Goal: Task Accomplishment & Management: Manage account settings

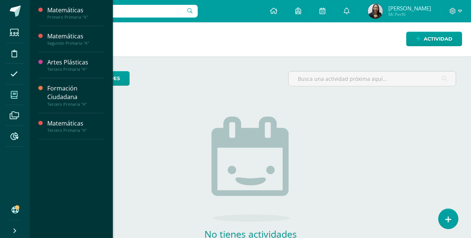
click at [14, 97] on icon at bounding box center [14, 94] width 7 height 7
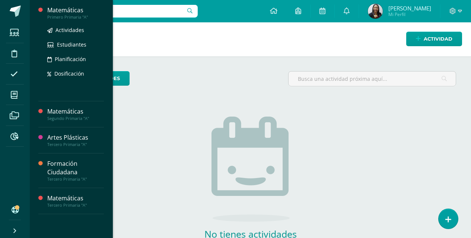
click at [69, 17] on div "Primero Primaria "A"" at bounding box center [75, 17] width 57 height 5
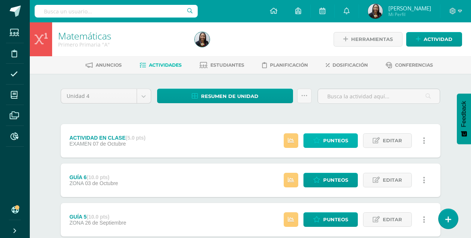
click at [323, 141] on link "Punteos" at bounding box center [330, 140] width 54 height 15
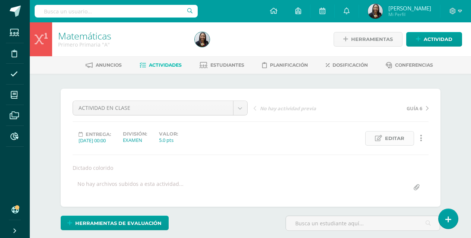
scroll to position [0, 0]
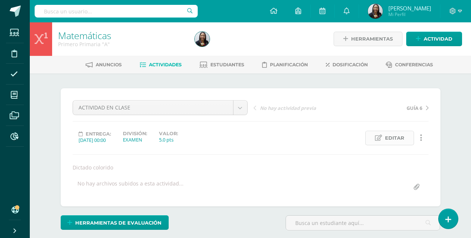
click at [402, 139] on span "Editar" at bounding box center [394, 138] width 19 height 14
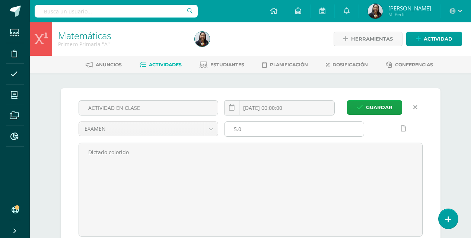
scroll to position [1, 0]
click at [270, 130] on input "5.0" at bounding box center [293, 128] width 139 height 15
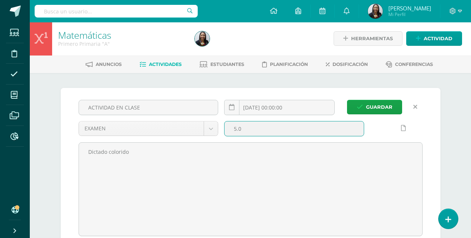
type input "5"
type input "2"
type input "30"
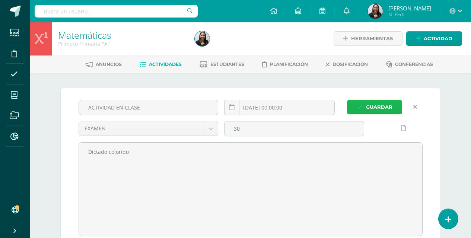
click at [371, 106] on span "Guardar" at bounding box center [379, 107] width 26 height 14
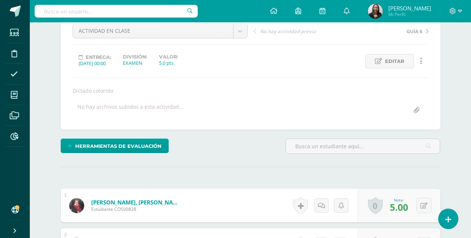
scroll to position [64, 0]
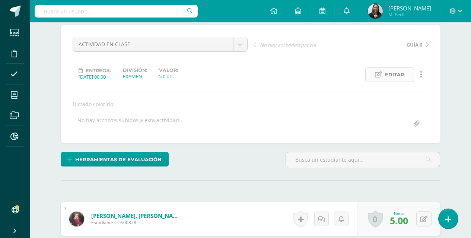
click at [403, 74] on span "Editar" at bounding box center [394, 75] width 19 height 14
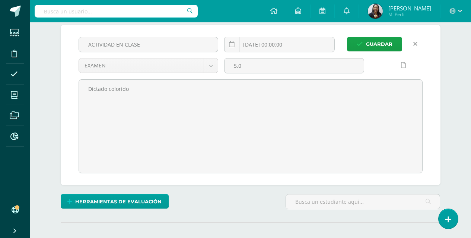
scroll to position [64, 0]
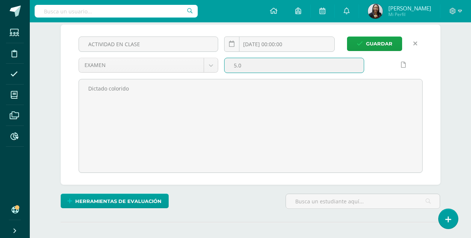
click at [347, 61] on input "5.0" at bounding box center [293, 65] width 139 height 15
type input "5"
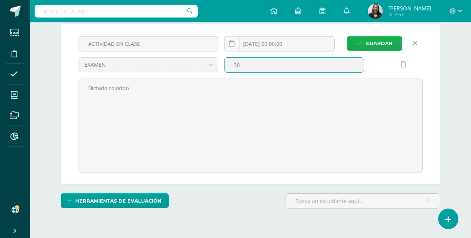
type input "30"
click at [385, 49] on span "Guardar" at bounding box center [379, 43] width 26 height 14
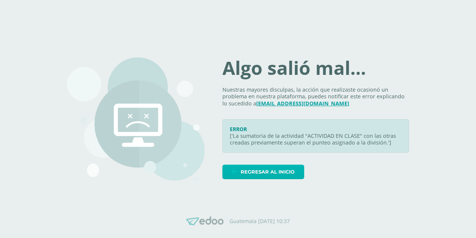
click at [278, 169] on span "Regresar al inicio" at bounding box center [268, 172] width 54 height 14
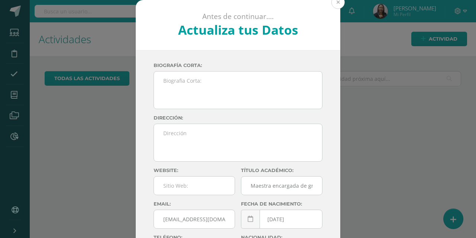
click at [337, 5] on button at bounding box center [337, 2] width 13 height 13
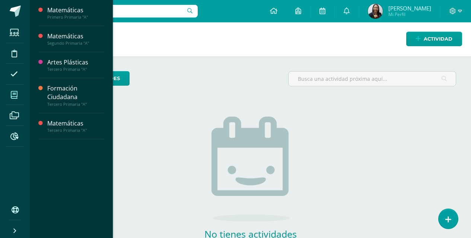
click at [9, 93] on span at bounding box center [14, 94] width 17 height 17
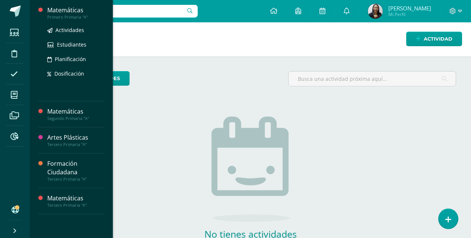
click at [69, 15] on div "Primero Primaria "A"" at bounding box center [75, 17] width 57 height 5
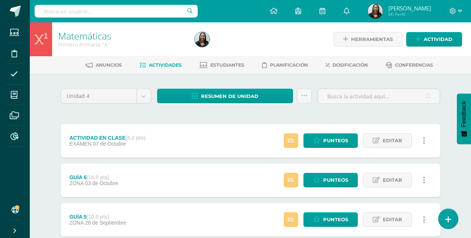
click at [424, 141] on icon at bounding box center [424, 141] width 2 height 8
click at [398, 176] on link "Eliminar" at bounding box center [410, 176] width 76 height 12
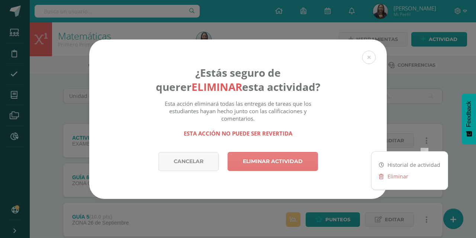
click at [290, 163] on link "Eliminar actividad" at bounding box center [273, 161] width 90 height 19
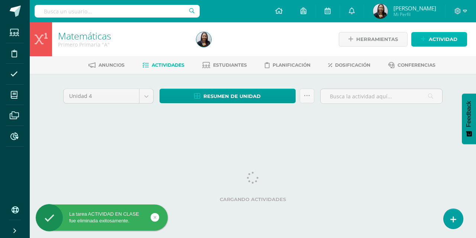
click at [450, 43] on span "Actividad" at bounding box center [443, 39] width 29 height 14
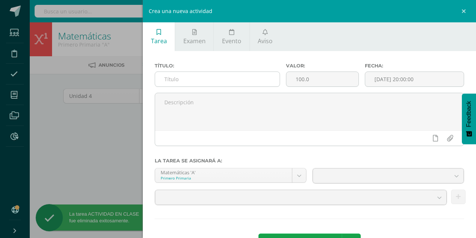
click at [246, 82] on input "text" at bounding box center [217, 79] width 125 height 15
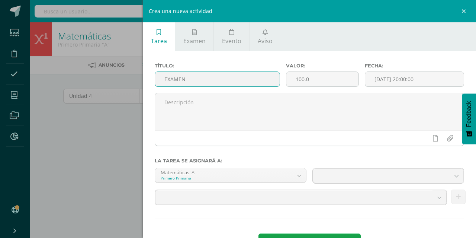
type input "EXAMEN"
click at [267, 81] on div "Título: EXAMEN Valor: 100.0 Fecha: 2025-10-10 20:00:00" at bounding box center [309, 78] width 315 height 30
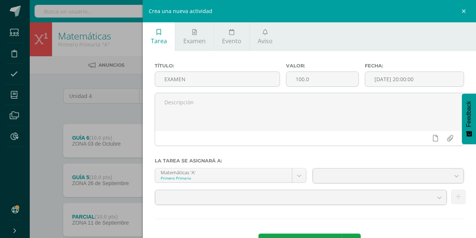
click at [108, 149] on div "Crea una nueva actividad Tarea Examen Evento Aviso Título: EXAMEN Valor: 100.0 …" at bounding box center [238, 119] width 476 height 238
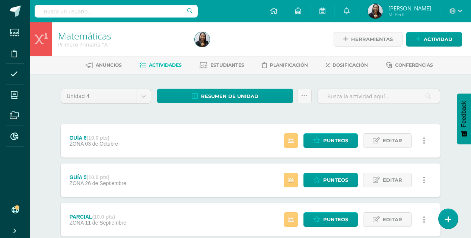
click at [437, 31] on div "Herramientas Detalle de asistencias Actividad" at bounding box center [396, 39] width 131 height 34
click at [430, 41] on span "Actividad" at bounding box center [437, 39] width 29 height 14
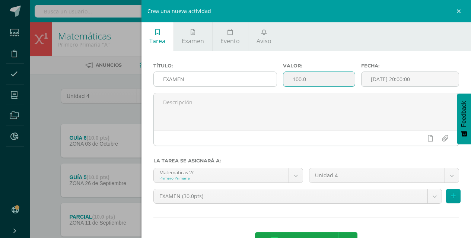
drag, startPoint x: 320, startPoint y: 80, endPoint x: 256, endPoint y: 80, distance: 64.0
click at [257, 80] on div "Título: EXAMEN Valor: 100.0 Fecha: 2025-10-10 20:00:00" at bounding box center [306, 78] width 312 height 30
type input "30"
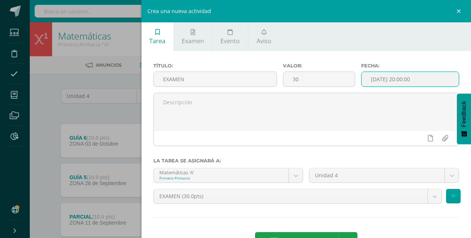
click at [377, 80] on input "[DATE] 20:00:00" at bounding box center [409, 79] width 97 height 15
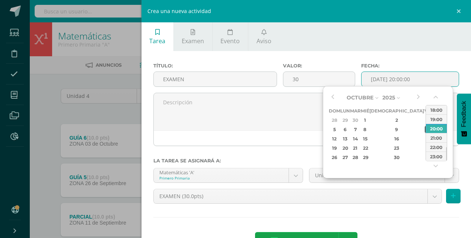
click at [424, 128] on div "10" at bounding box center [427, 129] width 7 height 9
click at [348, 130] on div "6" at bounding box center [345, 129] width 8 height 9
click at [435, 98] on button "button" at bounding box center [435, 98] width 7 height 11
click at [440, 112] on div "00:00" at bounding box center [436, 109] width 21 height 9
type input "2025-10-06 00:00"
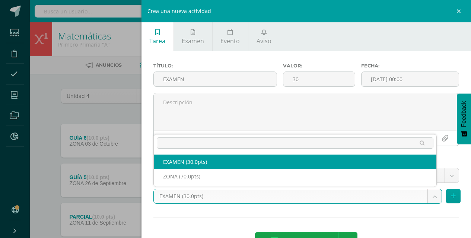
drag, startPoint x: 431, startPoint y: 198, endPoint x: 407, endPoint y: 204, distance: 24.4
click at [430, 198] on body "La tarea ACTIVIDAD EN CLASE fue eliminada exitosamente. Estudiantes Disciplina …" at bounding box center [235, 221] width 471 height 443
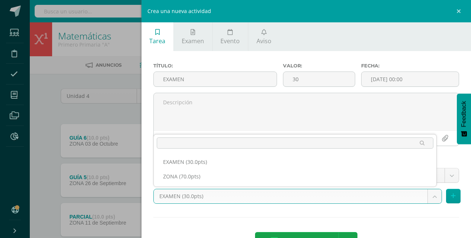
click at [190, 196] on body "La tarea ACTIVIDAD EN CLASE fue eliminada exitosamente. Estudiantes Disciplina …" at bounding box center [235, 221] width 471 height 443
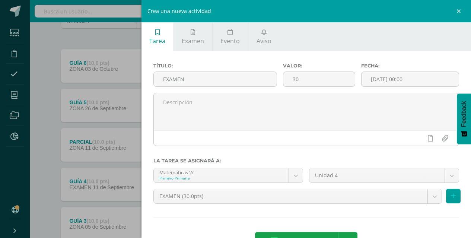
scroll to position [26, 0]
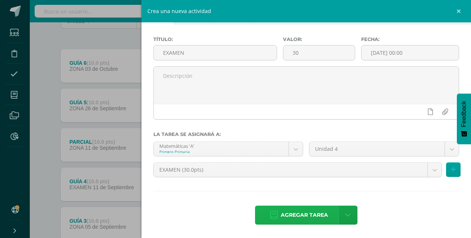
click at [311, 218] on span "Agregar tarea" at bounding box center [304, 215] width 47 height 18
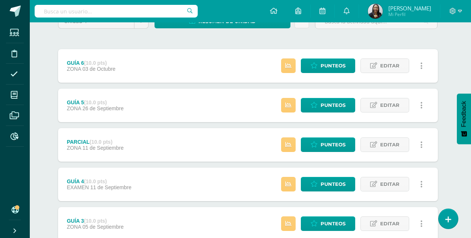
scroll to position [80, 3]
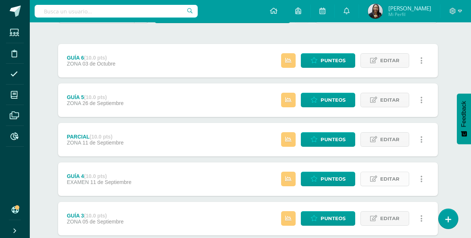
click at [385, 175] on span "Editar" at bounding box center [389, 179] width 19 height 14
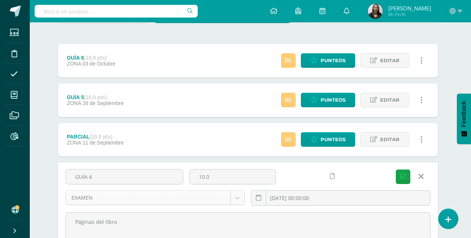
click at [235, 198] on body "Estudiantes Disciplina Asistencia Mis cursos Archivos Reportes Soporte Ayuda Re…" at bounding box center [232, 195] width 471 height 550
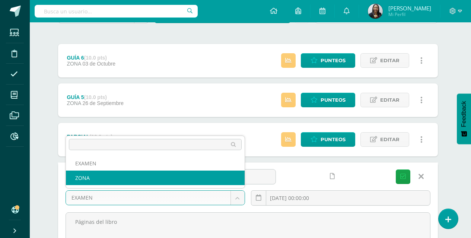
select select "123682"
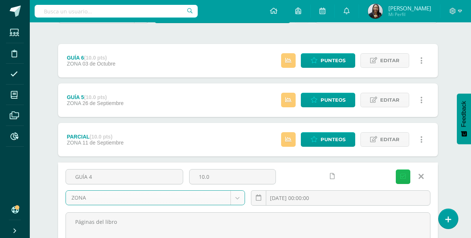
click at [401, 174] on icon "submit" at bounding box center [403, 176] width 6 height 6
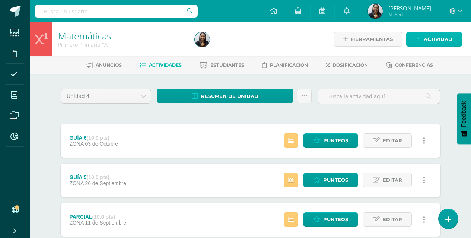
click at [447, 43] on span "Actividad" at bounding box center [437, 39] width 29 height 14
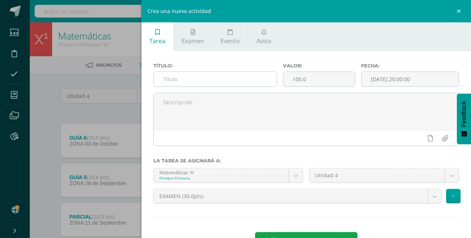
click at [259, 80] on input "text" at bounding box center [215, 79] width 123 height 15
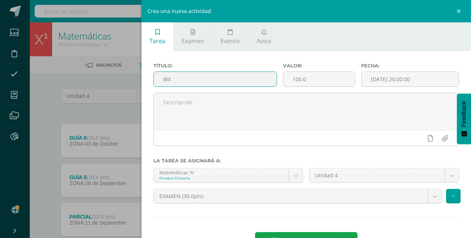
type input "W"
type input "EXAMEN"
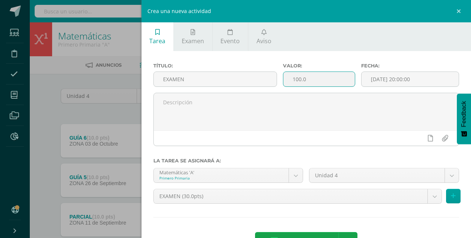
drag, startPoint x: 316, startPoint y: 79, endPoint x: 283, endPoint y: 79, distance: 32.7
click at [283, 79] on input "100.0" at bounding box center [318, 79] width 71 height 15
type input "30"
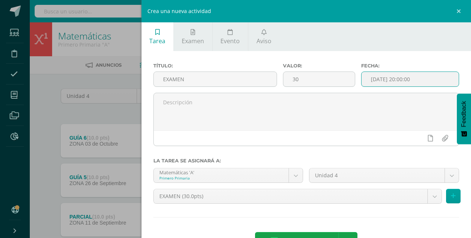
click at [379, 80] on input "[DATE] 20:00:00" at bounding box center [409, 79] width 97 height 15
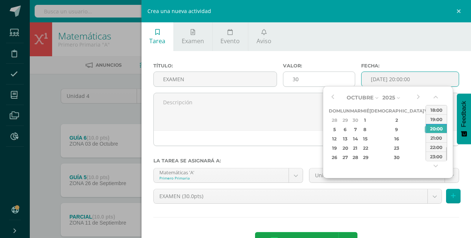
type input "2025-10-10 20:00"
click at [320, 81] on input "30" at bounding box center [318, 79] width 71 height 15
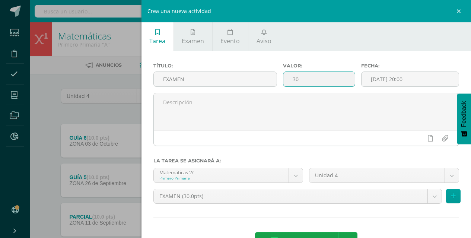
drag, startPoint x: 320, startPoint y: 81, endPoint x: 278, endPoint y: 81, distance: 41.3
click at [280, 81] on div "Valor: 30" at bounding box center [319, 78] width 78 height 30
type input "25"
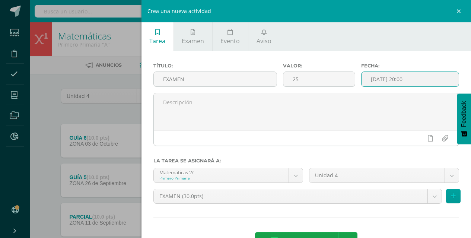
click at [384, 81] on input "2025-10-10 20:00" at bounding box center [409, 79] width 97 height 15
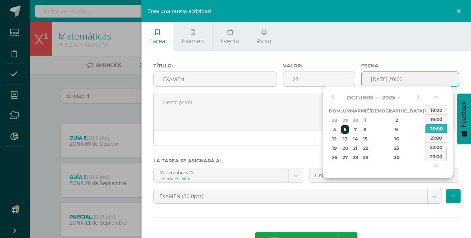
click at [348, 129] on div "6" at bounding box center [345, 129] width 8 height 9
click at [435, 97] on button "button" at bounding box center [435, 98] width 7 height 11
click at [431, 109] on div "00:00" at bounding box center [436, 109] width 21 height 9
type input "2025-10-06 00:00"
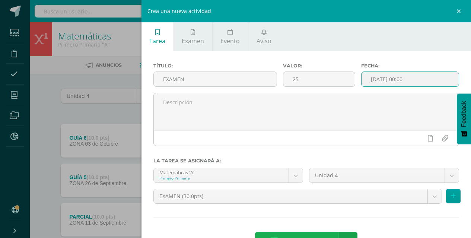
click at [320, 234] on span "Agregar tarea" at bounding box center [304, 241] width 47 height 18
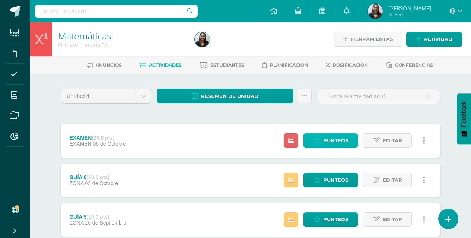
click at [352, 142] on link "Punteos" at bounding box center [330, 140] width 54 height 15
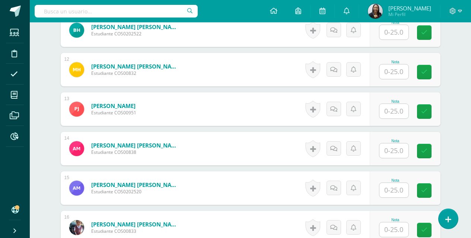
scroll to position [655, 0]
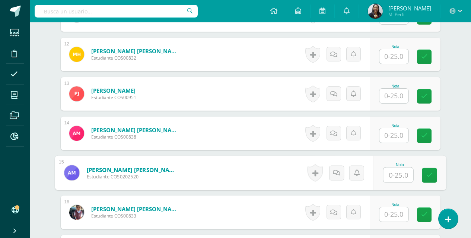
click at [388, 179] on input "text" at bounding box center [398, 174] width 30 height 15
type input "13"
click at [427, 176] on icon at bounding box center [429, 175] width 7 height 6
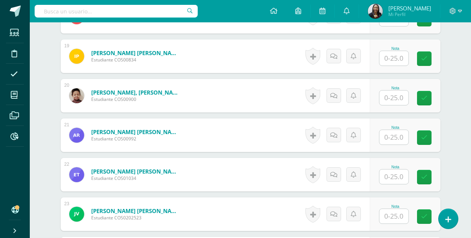
scroll to position [936, 0]
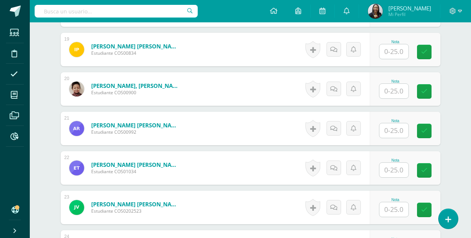
drag, startPoint x: 454, startPoint y: 173, endPoint x: 459, endPoint y: 154, distance: 19.6
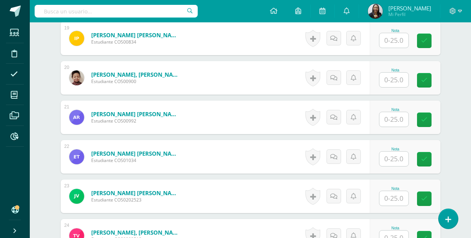
scroll to position [980, 0]
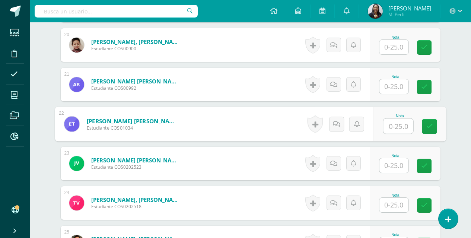
click at [397, 125] on input "text" at bounding box center [398, 126] width 30 height 15
type input "18"
click at [430, 130] on link at bounding box center [429, 126] width 15 height 15
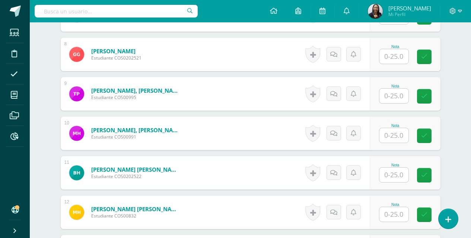
scroll to position [488, 0]
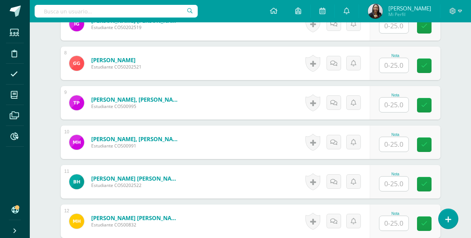
click at [399, 69] on input "text" at bounding box center [393, 65] width 29 height 15
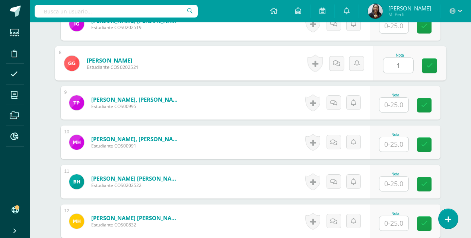
type input "11"
click at [424, 69] on link at bounding box center [429, 65] width 15 height 15
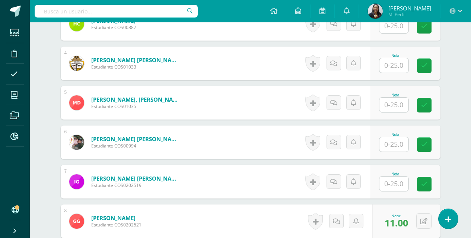
scroll to position [299, 0]
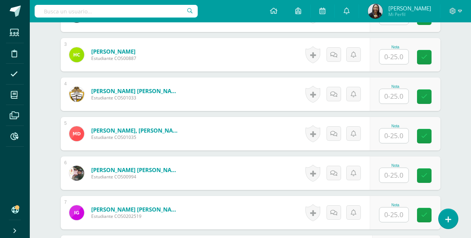
click at [388, 99] on input "text" at bounding box center [393, 96] width 29 height 15
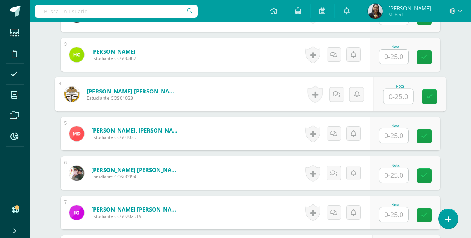
type input "2"
click at [427, 100] on icon at bounding box center [429, 96] width 7 height 6
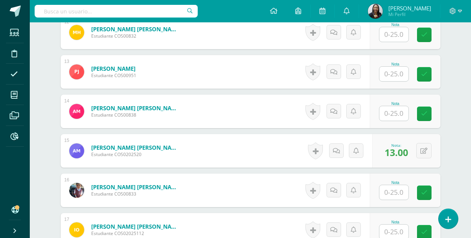
scroll to position [705, 0]
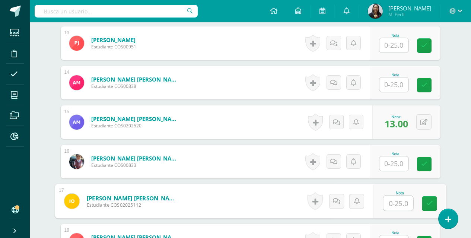
click at [394, 205] on input "text" at bounding box center [398, 203] width 30 height 15
type input "11"
click at [426, 199] on link at bounding box center [429, 203] width 15 height 15
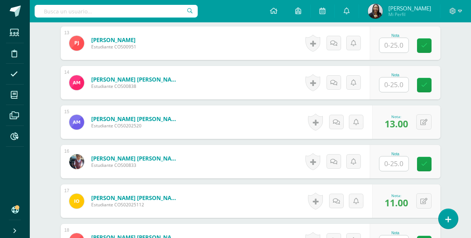
click at [389, 87] on input "text" at bounding box center [393, 84] width 29 height 15
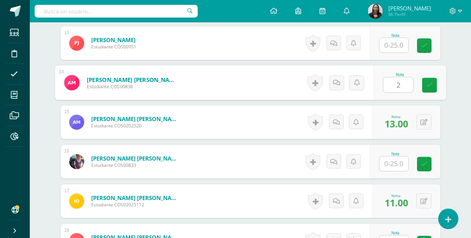
type input "20"
click at [432, 84] on icon at bounding box center [429, 85] width 7 height 6
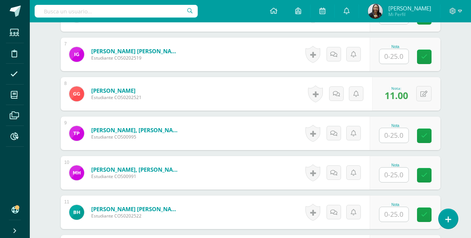
scroll to position [453, 0]
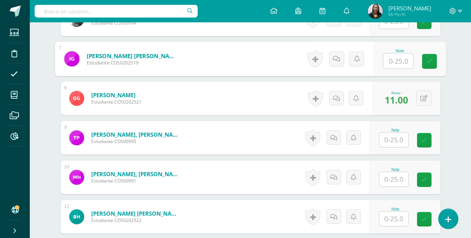
click at [404, 65] on input "text" at bounding box center [398, 61] width 30 height 15
type input "15"
click at [433, 63] on link at bounding box center [429, 61] width 15 height 15
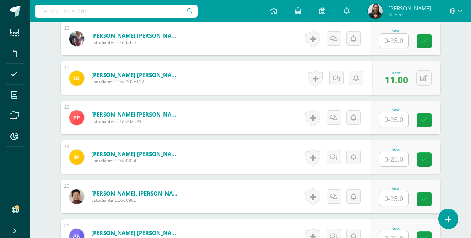
scroll to position [830, 0]
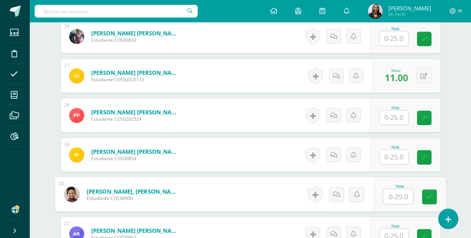
click at [397, 202] on input "text" at bounding box center [398, 196] width 30 height 15
type input "12"
click at [431, 194] on icon at bounding box center [429, 196] width 7 height 6
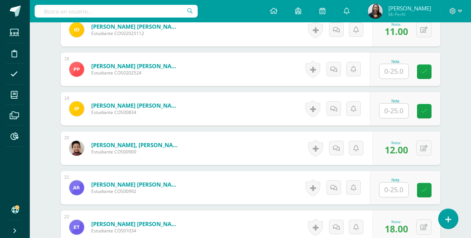
scroll to position [879, 0]
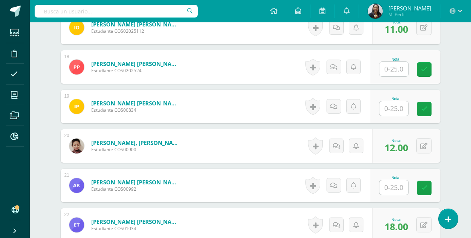
click at [404, 190] on input "text" at bounding box center [393, 187] width 29 height 15
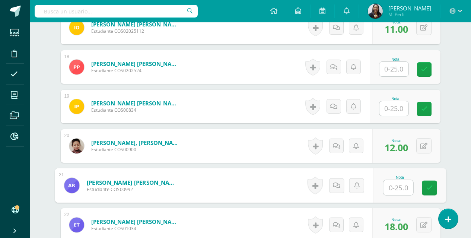
type input "1"
click at [435, 187] on link at bounding box center [429, 187] width 15 height 15
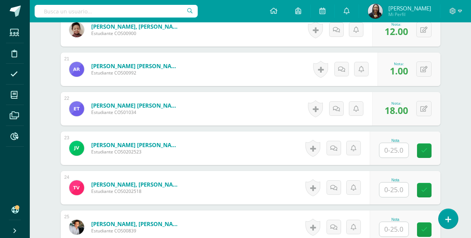
scroll to position [999, 0]
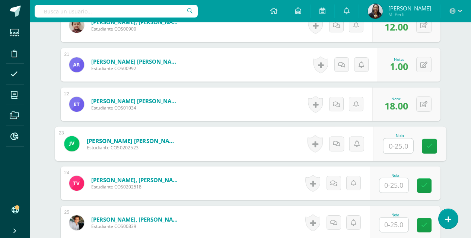
click at [393, 148] on input "text" at bounding box center [398, 145] width 30 height 15
type input "8"
click at [430, 148] on icon at bounding box center [429, 146] width 7 height 6
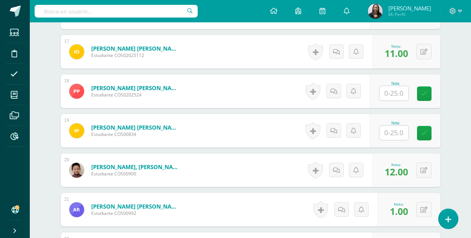
scroll to position [843, 0]
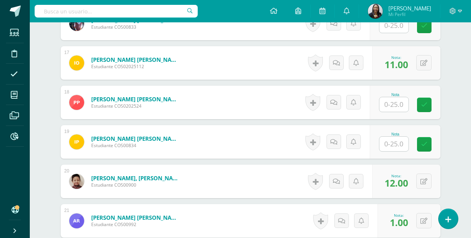
click at [394, 142] on input "text" at bounding box center [393, 144] width 29 height 15
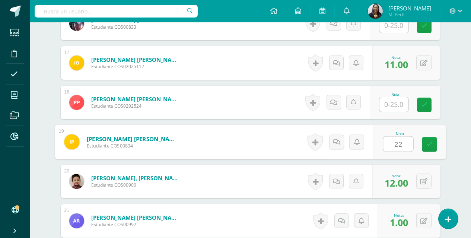
type input "22"
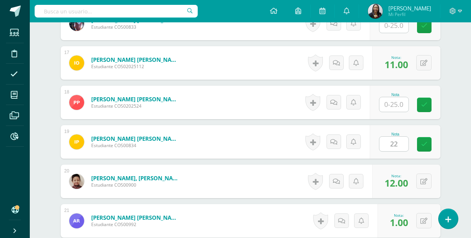
click at [420, 145] on div "Nota 22" at bounding box center [404, 141] width 71 height 33
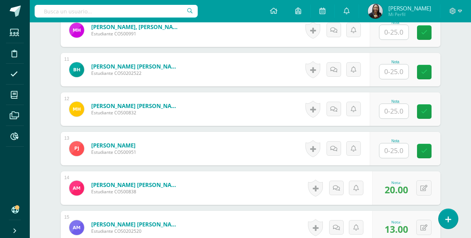
scroll to position [574, 0]
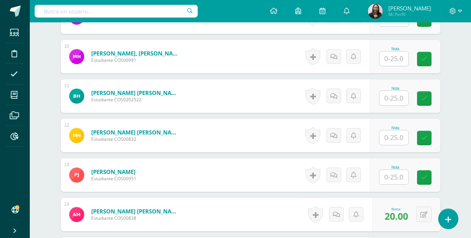
click at [390, 63] on input "text" at bounding box center [393, 58] width 29 height 15
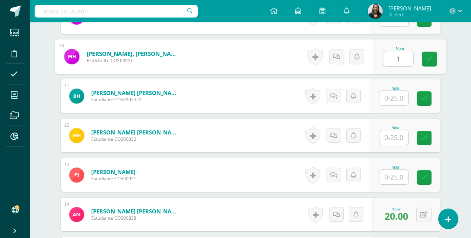
type input "12"
click at [433, 54] on link at bounding box center [429, 59] width 15 height 15
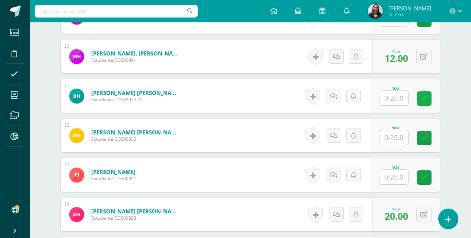
click at [417, 94] on link at bounding box center [424, 98] width 15 height 15
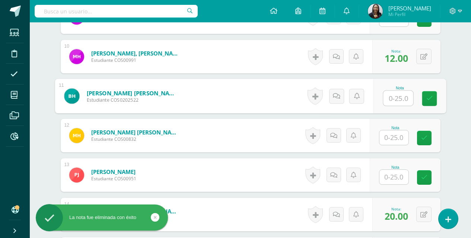
click at [400, 97] on input "text" at bounding box center [398, 98] width 30 height 15
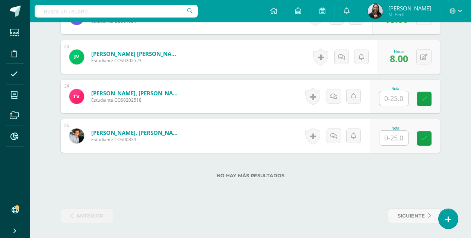
scroll to position [1065, 0]
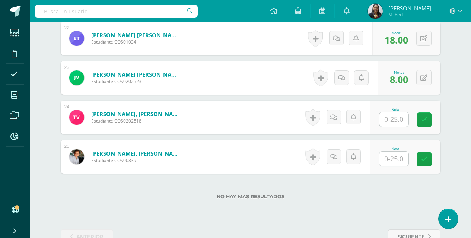
click at [393, 165] on input "text" at bounding box center [393, 158] width 29 height 15
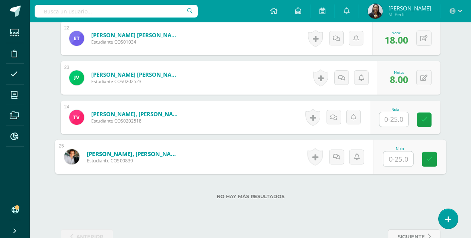
type input "8"
drag, startPoint x: 430, startPoint y: 157, endPoint x: 452, endPoint y: 172, distance: 26.8
click at [433, 155] on link at bounding box center [429, 159] width 15 height 15
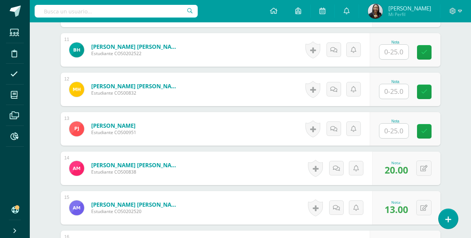
scroll to position [611, 0]
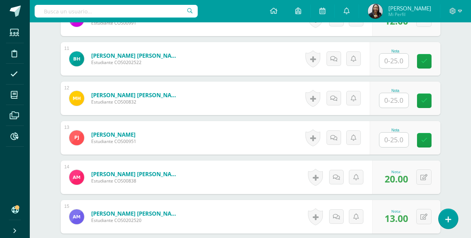
click at [405, 59] on input "text" at bounding box center [393, 61] width 29 height 15
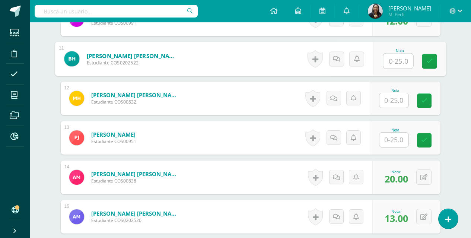
type input "8"
click at [429, 64] on icon at bounding box center [429, 61] width 7 height 6
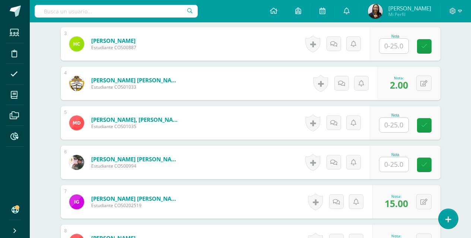
scroll to position [293, 0]
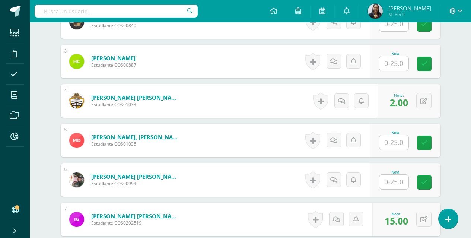
click at [395, 62] on input "text" at bounding box center [393, 63] width 29 height 15
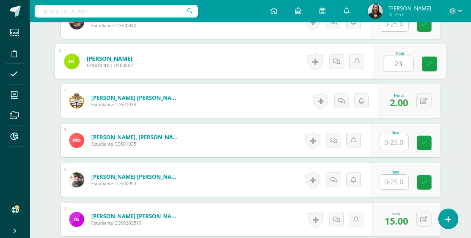
type input "23"
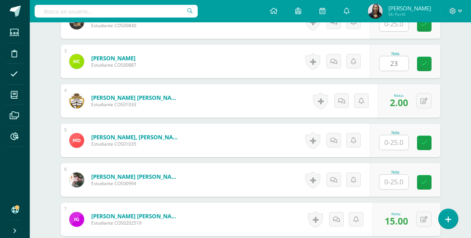
click at [421, 60] on div "Nota 23" at bounding box center [404, 61] width 71 height 33
click at [402, 141] on input "text" at bounding box center [393, 142] width 29 height 15
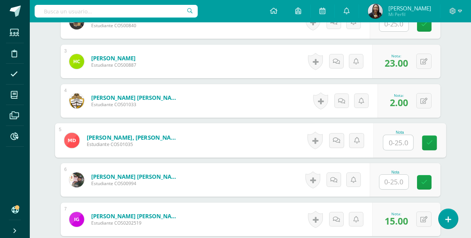
type input "4"
click at [427, 144] on icon at bounding box center [429, 143] width 7 height 6
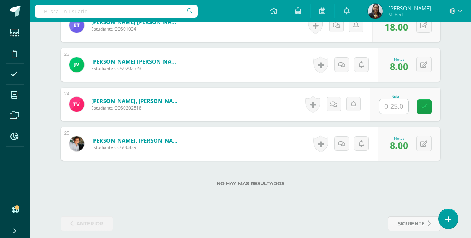
scroll to position [1086, 0]
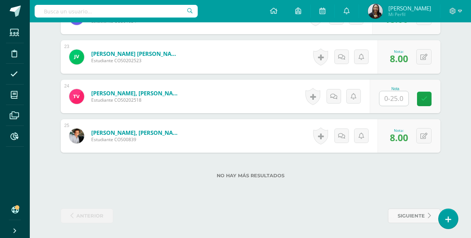
click at [396, 96] on input "text" at bounding box center [393, 98] width 29 height 15
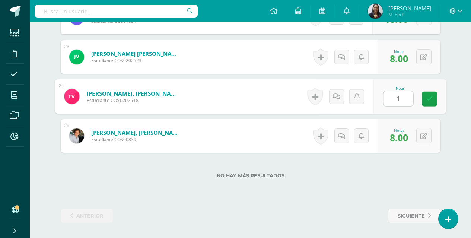
type input "11"
click at [430, 99] on icon at bounding box center [429, 99] width 7 height 6
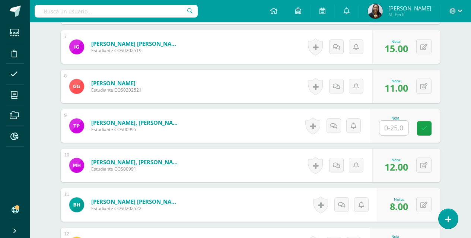
scroll to position [476, 0]
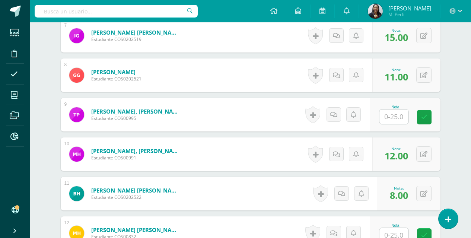
click at [386, 117] on input "text" at bounding box center [393, 116] width 29 height 15
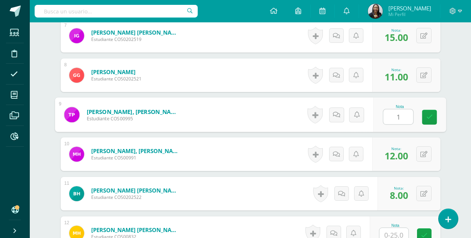
type input "18"
click at [429, 117] on icon at bounding box center [429, 117] width 7 height 6
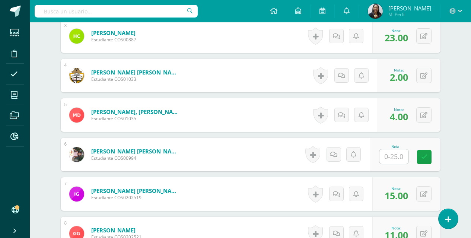
scroll to position [320, 0]
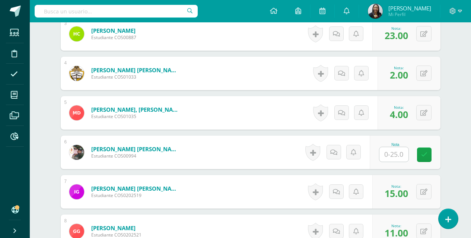
drag, startPoint x: 379, startPoint y: 161, endPoint x: 384, endPoint y: 161, distance: 4.5
click at [379, 161] on div "Nota" at bounding box center [395, 151] width 33 height 19
click at [391, 157] on input "text" at bounding box center [393, 154] width 29 height 15
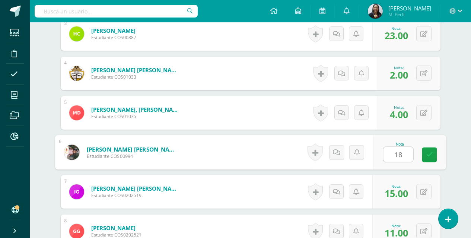
type input "18"
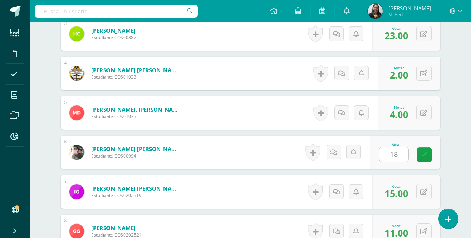
click at [421, 158] on div "Nota 18" at bounding box center [404, 151] width 71 height 33
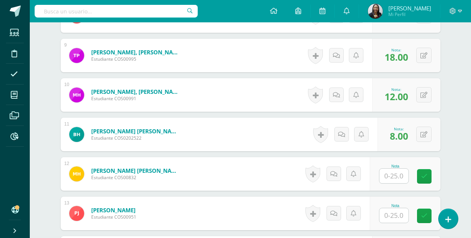
scroll to position [581, 0]
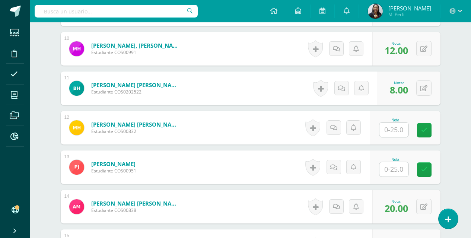
click at [396, 169] on input "text" at bounding box center [393, 169] width 29 height 15
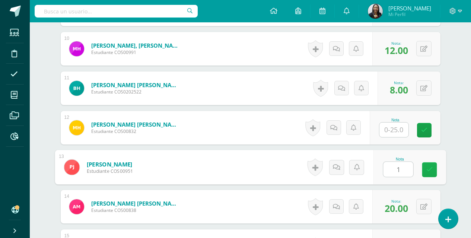
type input "16"
click at [431, 168] on icon at bounding box center [429, 169] width 7 height 6
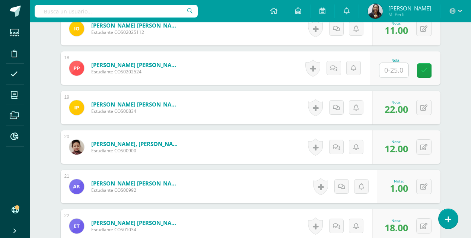
scroll to position [886, 0]
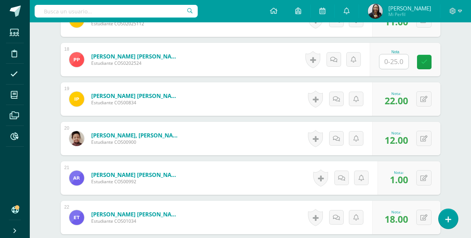
click at [391, 57] on input "text" at bounding box center [393, 61] width 29 height 15
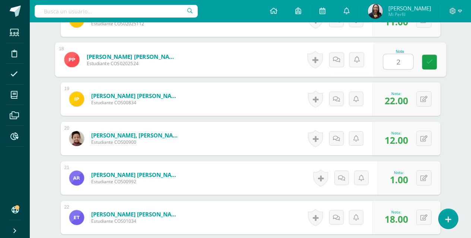
type input "22"
click at [429, 61] on icon at bounding box center [429, 62] width 7 height 6
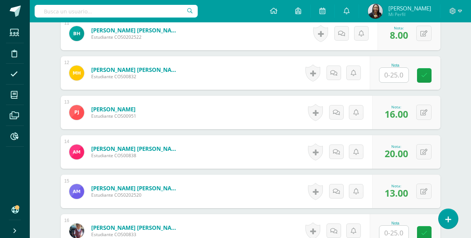
scroll to position [597, 0]
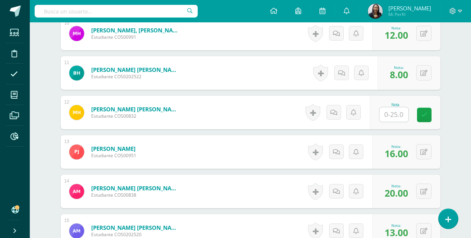
click at [381, 117] on div "Nota" at bounding box center [404, 112] width 71 height 33
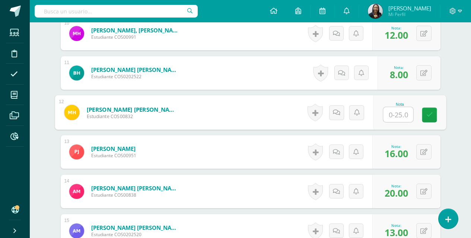
type input "2"
type input "18"
click at [425, 121] on link at bounding box center [429, 115] width 15 height 15
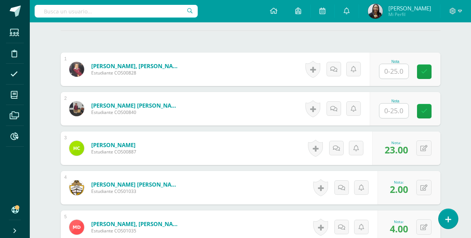
scroll to position [136, 0]
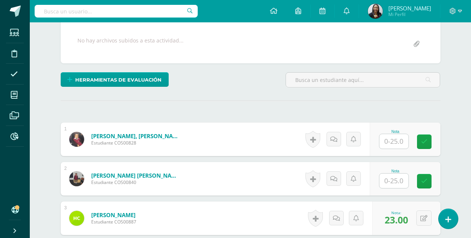
click at [401, 143] on input "text" at bounding box center [393, 141] width 29 height 15
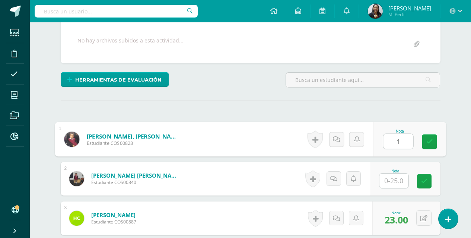
type input "14"
drag, startPoint x: 426, startPoint y: 140, endPoint x: 463, endPoint y: 122, distance: 40.6
click at [428, 139] on icon at bounding box center [429, 141] width 7 height 6
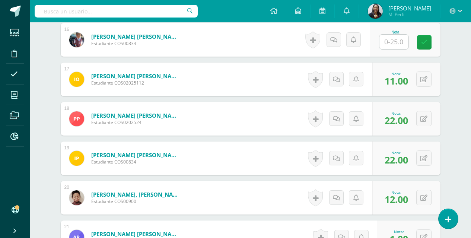
scroll to position [794, 0]
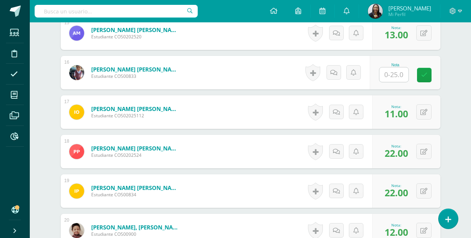
click at [397, 76] on input "text" at bounding box center [393, 74] width 29 height 15
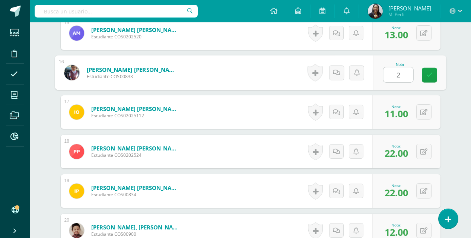
type input "22"
click at [424, 76] on link at bounding box center [429, 75] width 15 height 15
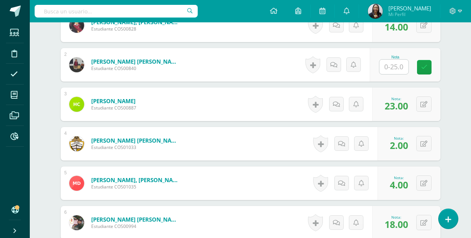
scroll to position [224, 0]
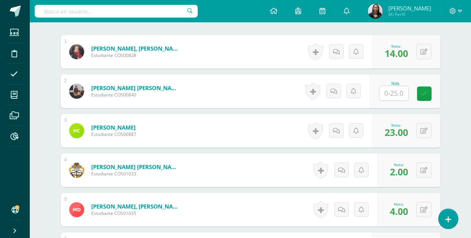
click at [397, 95] on input "text" at bounding box center [393, 93] width 29 height 15
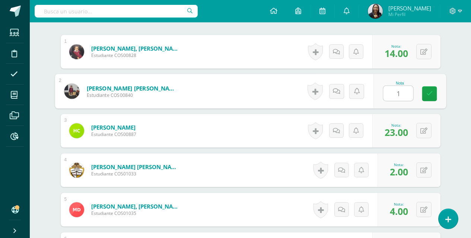
type input "14"
click at [427, 93] on icon at bounding box center [429, 93] width 7 height 6
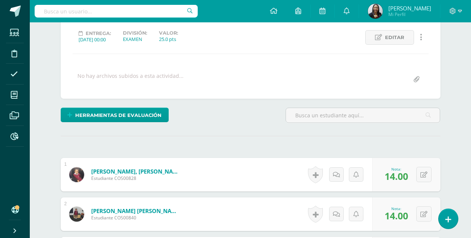
scroll to position [0, 0]
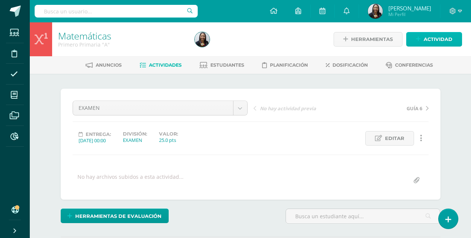
click at [439, 36] on span "Actividad" at bounding box center [437, 39] width 29 height 14
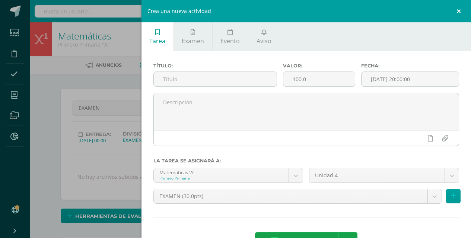
click at [453, 9] on link at bounding box center [459, 11] width 22 height 22
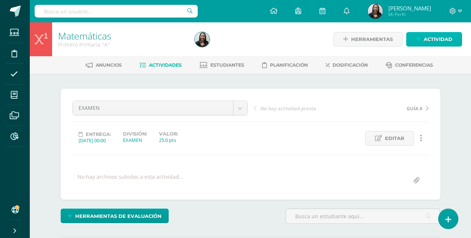
click at [448, 39] on span "Actividad" at bounding box center [437, 39] width 29 height 14
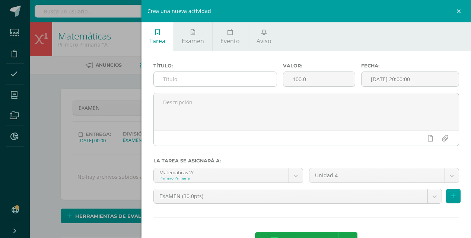
click at [244, 74] on input "text" at bounding box center [215, 79] width 123 height 15
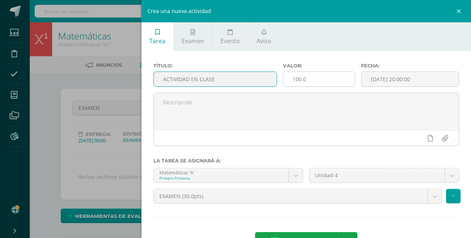
type input "ACTIVIDAD EN CLASE"
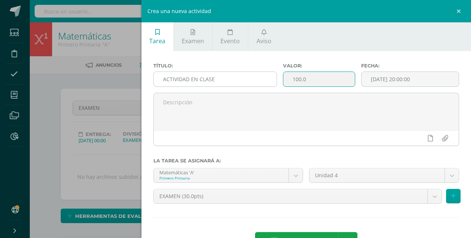
drag, startPoint x: 307, startPoint y: 80, endPoint x: 271, endPoint y: 80, distance: 36.1
click at [271, 80] on div "Título: ACTIVIDAD EN CLASE Valor: 100.0 Fecha: 2025-10-10 20:00:00" at bounding box center [306, 78] width 312 height 30
type input "5"
click at [404, 76] on input "[DATE] 20:00:00" at bounding box center [409, 79] width 97 height 15
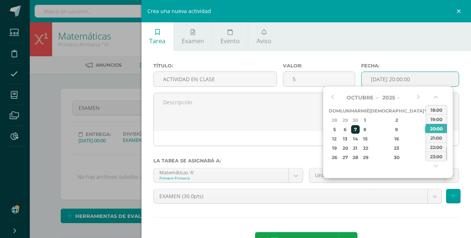
click at [359, 129] on div "7" at bounding box center [355, 129] width 9 height 9
click at [436, 98] on button "button" at bounding box center [435, 98] width 7 height 11
click at [435, 111] on div "00:00" at bounding box center [436, 109] width 21 height 9
type input "2025-10-07 00:00"
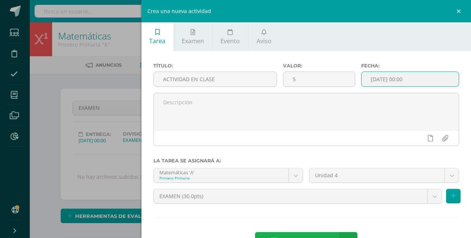
click at [332, 234] on link "Agregar tarea" at bounding box center [299, 241] width 88 height 19
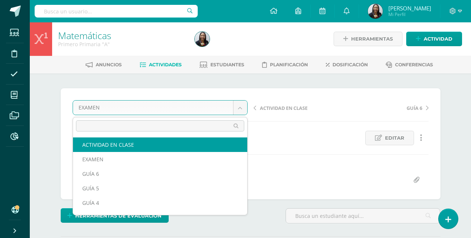
select select "/dashboard/teacher/grade-activity/125032/"
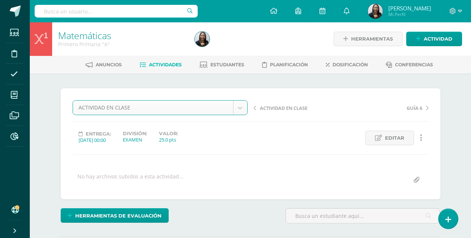
scroll to position [1, 0]
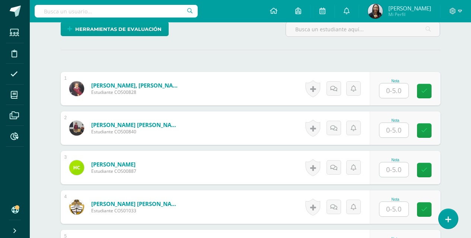
scroll to position [209, 0]
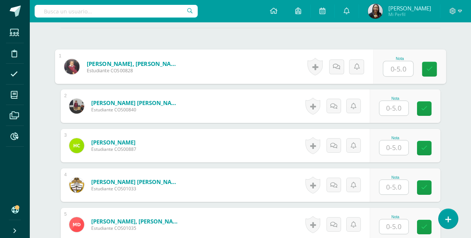
click at [395, 73] on input "text" at bounding box center [398, 68] width 30 height 15
type input "5"
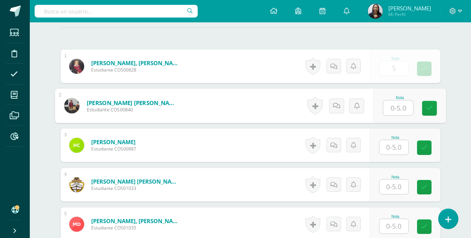
scroll to position [209, 0]
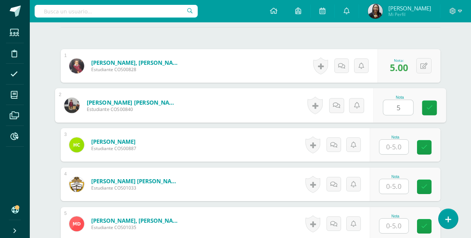
type input "5"
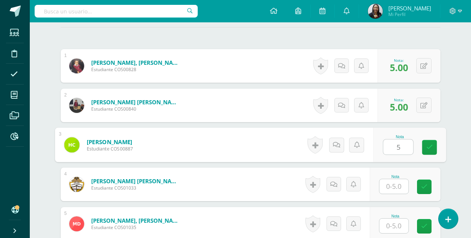
type input "5"
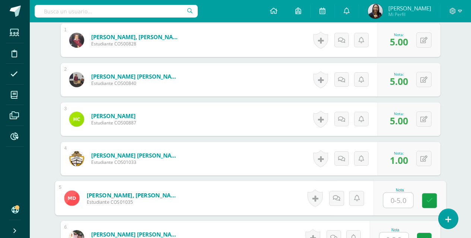
scroll to position [284, 0]
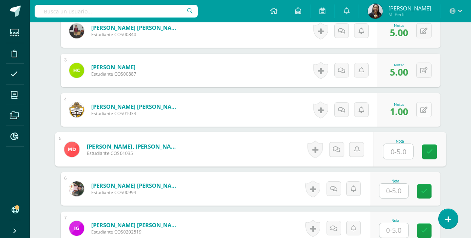
click at [425, 108] on icon at bounding box center [423, 110] width 7 height 6
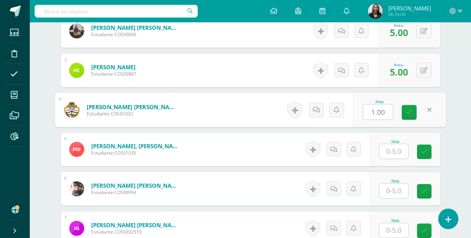
type input "2"
click at [402, 113] on link at bounding box center [408, 112] width 15 height 15
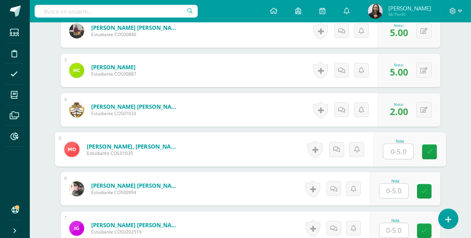
click at [397, 150] on input "text" at bounding box center [398, 151] width 30 height 15
type input "2"
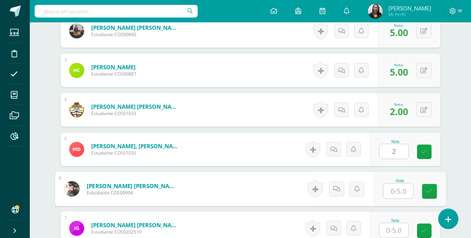
click at [391, 191] on input "text" at bounding box center [398, 190] width 30 height 15
type input "4"
type input "5"
click at [433, 192] on link at bounding box center [429, 191] width 15 height 15
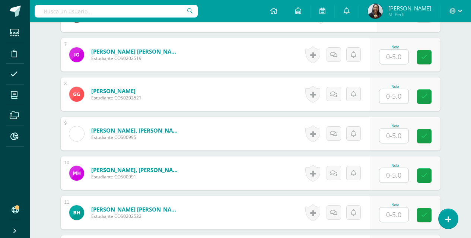
scroll to position [462, 0]
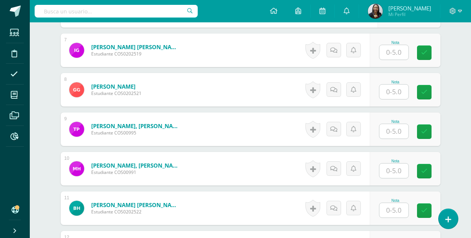
click at [400, 51] on input "text" at bounding box center [393, 52] width 29 height 15
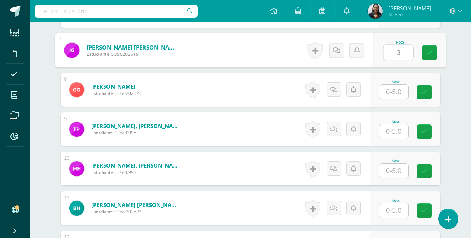
type input "3"
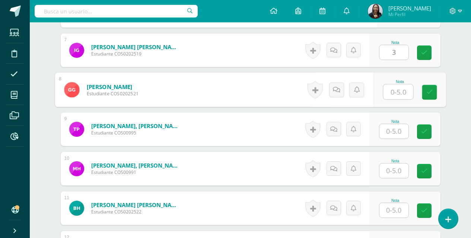
click at [403, 95] on input "text" at bounding box center [398, 91] width 30 height 15
type input "5"
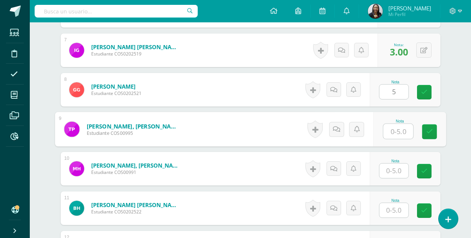
click at [400, 133] on input "text" at bounding box center [398, 131] width 30 height 15
type input "1"
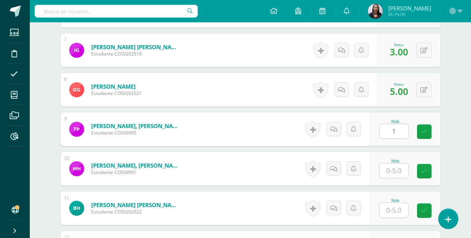
click at [398, 158] on div "Nota" at bounding box center [404, 168] width 71 height 33
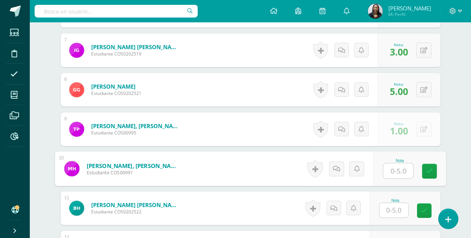
click at [397, 164] on input "text" at bounding box center [398, 170] width 30 height 15
type input "2"
click at [403, 206] on input "text" at bounding box center [393, 210] width 29 height 15
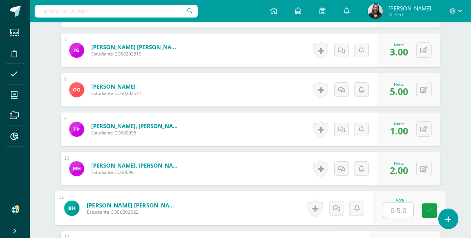
type input "3"
click at [425, 210] on link at bounding box center [429, 210] width 15 height 15
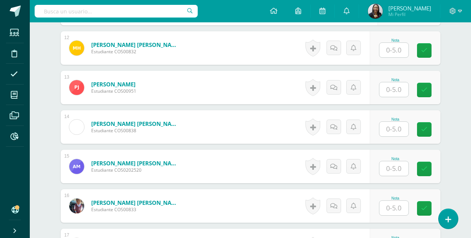
scroll to position [677, 0]
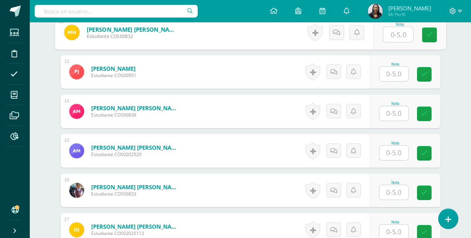
click at [399, 35] on input "text" at bounding box center [398, 34] width 30 height 15
type input "5"
click at [399, 77] on input "text" at bounding box center [393, 74] width 29 height 15
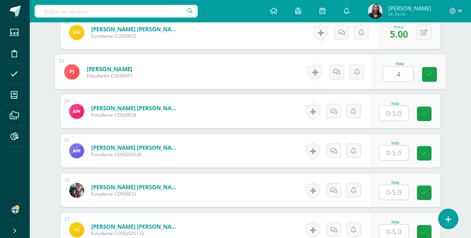
type input "4"
click at [399, 111] on input "text" at bounding box center [393, 113] width 29 height 15
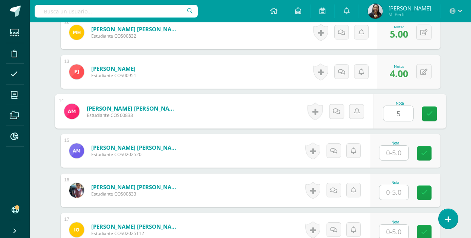
type input "5"
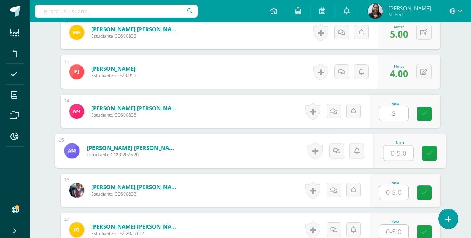
click at [400, 152] on input "text" at bounding box center [398, 152] width 30 height 15
type input "4"
click at [426, 151] on link at bounding box center [429, 153] width 15 height 15
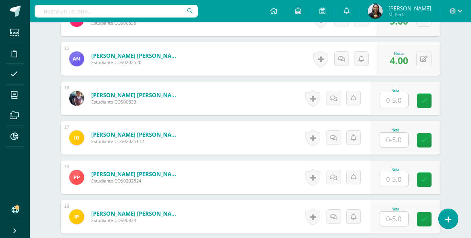
scroll to position [791, 0]
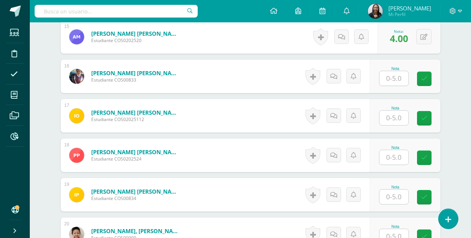
click at [403, 77] on input "text" at bounding box center [393, 78] width 29 height 15
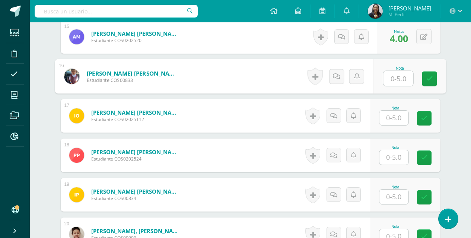
type input "3"
click at [429, 80] on icon at bounding box center [429, 79] width 7 height 6
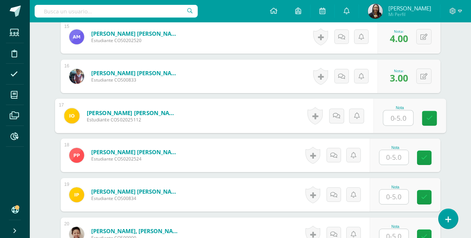
click at [389, 119] on input "text" at bounding box center [398, 117] width 30 height 15
type input "3"
type input "2"
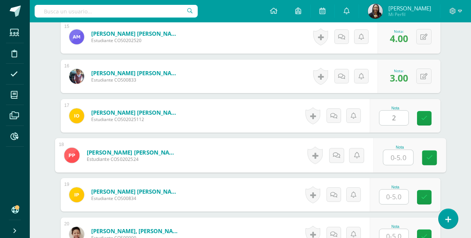
click at [398, 155] on input "text" at bounding box center [398, 157] width 30 height 15
type input "4"
click at [422, 156] on link at bounding box center [429, 157] width 15 height 15
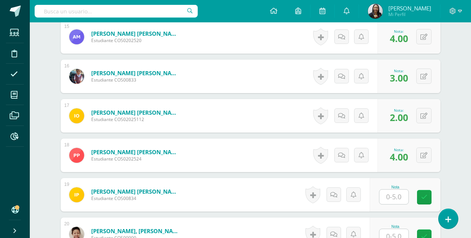
scroll to position [856, 0]
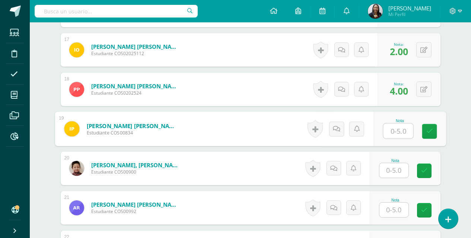
click at [394, 132] on input "text" at bounding box center [398, 131] width 30 height 15
type input "3"
click at [395, 172] on input "text" at bounding box center [393, 170] width 29 height 15
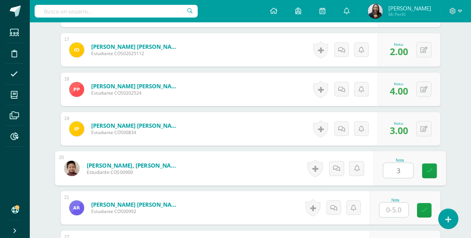
type input "3"
click at [393, 213] on input "text" at bounding box center [393, 209] width 29 height 15
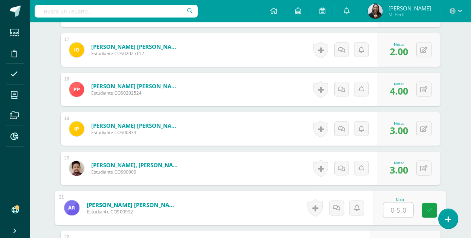
type input "2"
drag, startPoint x: 429, startPoint y: 211, endPoint x: 468, endPoint y: 192, distance: 42.8
click at [435, 209] on link at bounding box center [429, 210] width 15 height 15
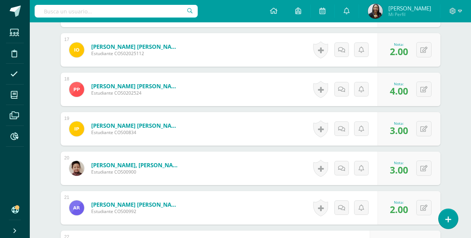
scroll to position [1086, 0]
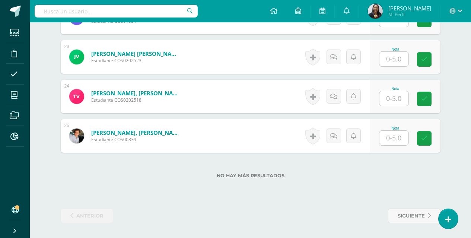
click at [395, 52] on input "text" at bounding box center [393, 59] width 29 height 15
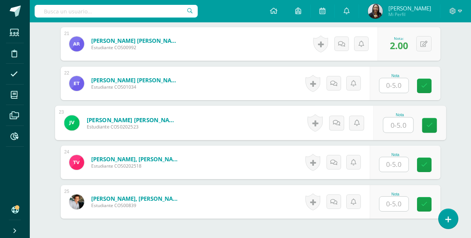
scroll to position [1007, 0]
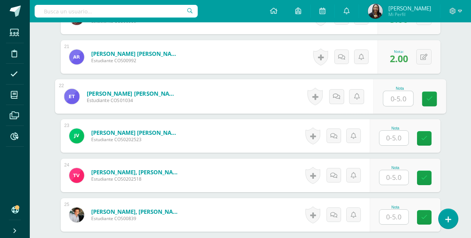
click at [397, 95] on input "text" at bounding box center [398, 98] width 30 height 15
type input "4"
click at [396, 145] on div at bounding box center [394, 137] width 30 height 15
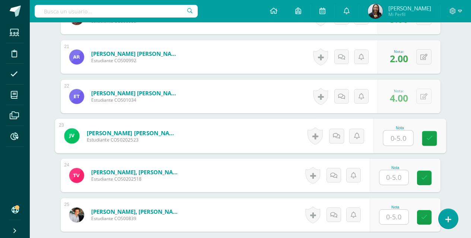
click at [396, 141] on input "text" at bounding box center [398, 138] width 30 height 15
type input "4"
click at [399, 172] on input "text" at bounding box center [393, 177] width 29 height 15
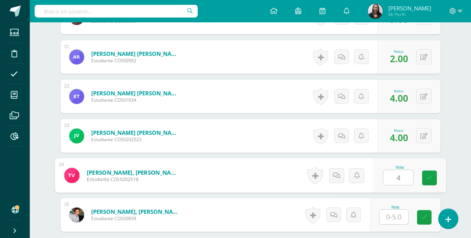
type input "4"
click at [394, 215] on input "text" at bounding box center [393, 216] width 29 height 15
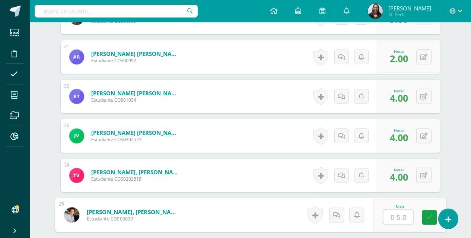
type input "3"
click at [423, 220] on link at bounding box center [429, 217] width 15 height 15
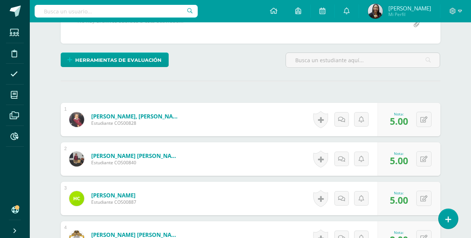
scroll to position [0, 0]
